Goal: Information Seeking & Learning: Find specific fact

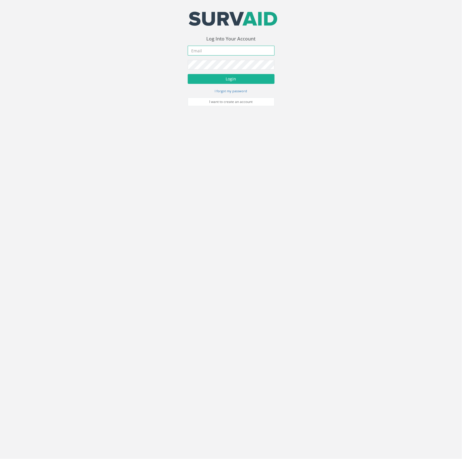
click at [221, 52] on input "email" at bounding box center [231, 51] width 87 height 10
type input "[PERSON_NAME][EMAIL_ADDRESS][DOMAIN_NAME]"
click at [227, 82] on button "Login" at bounding box center [231, 79] width 87 height 10
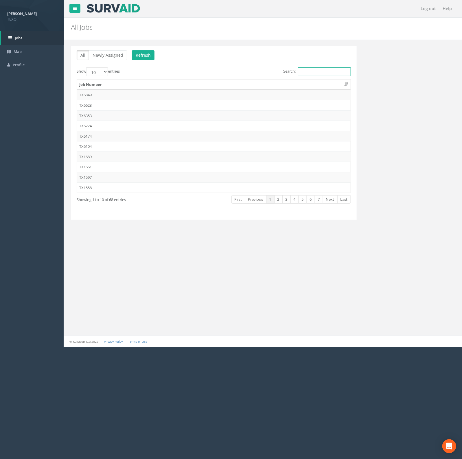
click at [299, 71] on input "Search:" at bounding box center [324, 71] width 53 height 9
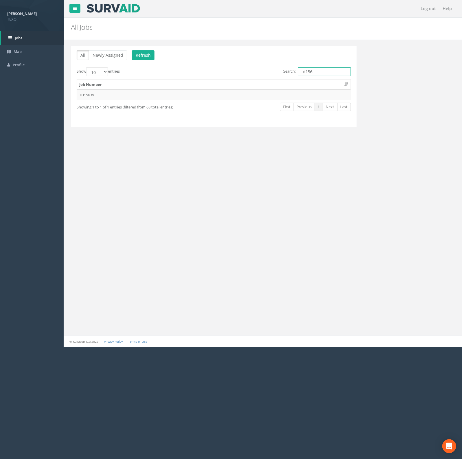
type input "td156"
click at [271, 103] on div "First Previous 1 Next Last" at bounding box center [272, 107] width 156 height 11
click at [273, 95] on td "TD15639" at bounding box center [213, 95] width 273 height 10
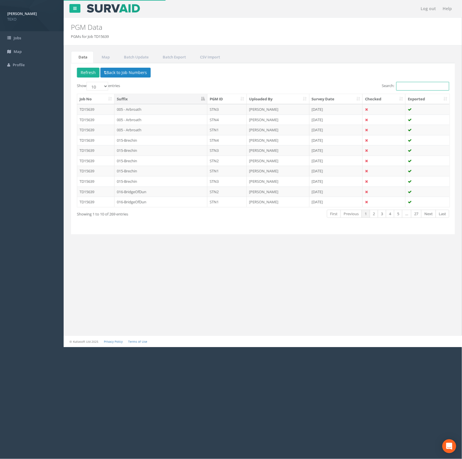
click at [403, 86] on input "Search:" at bounding box center [422, 86] width 53 height 9
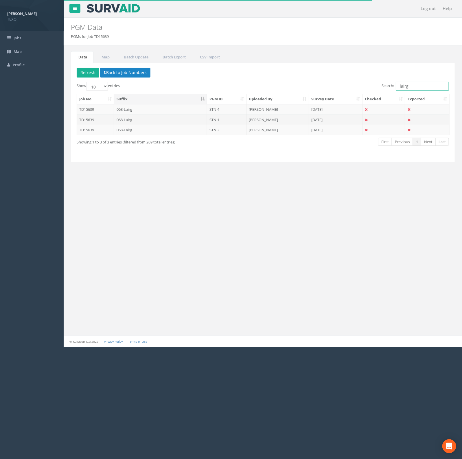
type input "lairg"
click at [152, 120] on td "068-Lairg" at bounding box center [160, 119] width 93 height 10
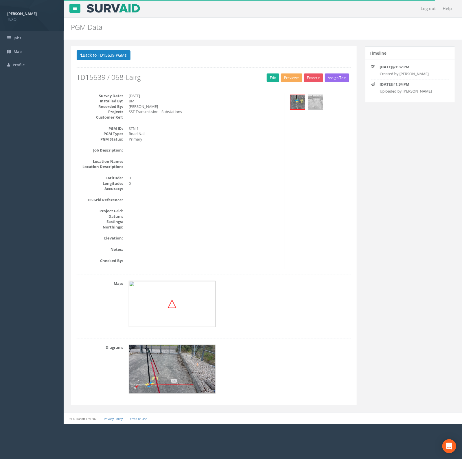
click at [164, 366] on img at bounding box center [172, 369] width 87 height 49
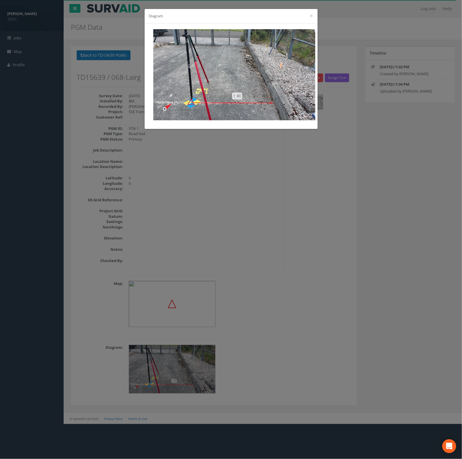
click at [332, 153] on div "Diagram ×" at bounding box center [231, 229] width 462 height 459
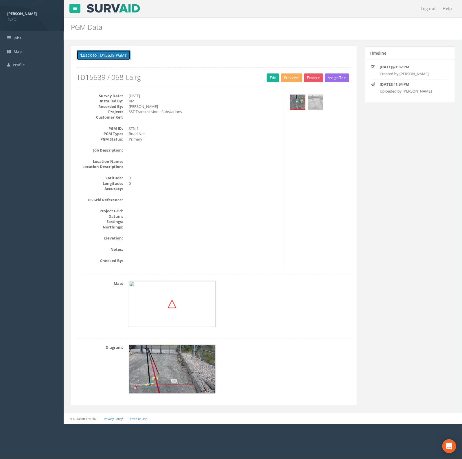
click at [91, 52] on button "Back to TD15639 PGMs" at bounding box center [104, 55] width 54 height 10
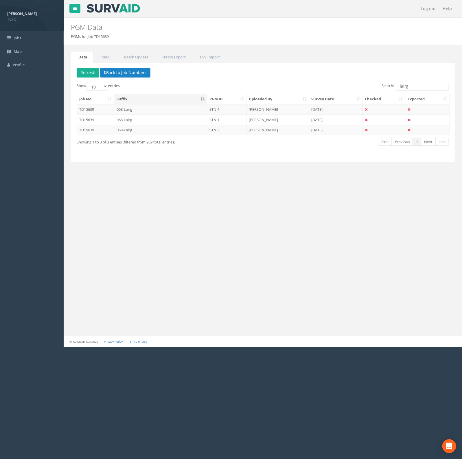
click at [308, 236] on div "Log out Help PGM Data PGMs for Job TD15639 × There was an error fetching the PG…" at bounding box center [263, 173] width 398 height 347
